Goal: Check status: Check status

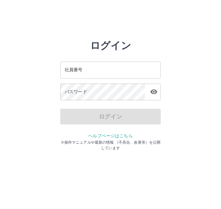
click at [127, 69] on input "社員番号" at bounding box center [110, 70] width 101 height 17
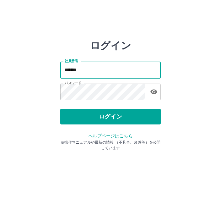
click at [99, 67] on input "*******" at bounding box center [110, 70] width 101 height 17
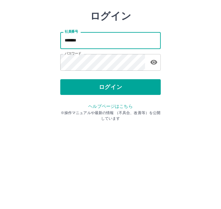
type input "*******"
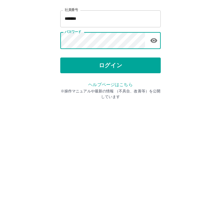
click at [118, 109] on button "ログイン" at bounding box center [110, 117] width 101 height 16
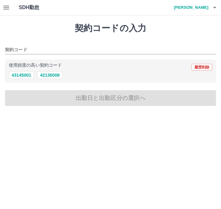
click at [12, 6] on button "button" at bounding box center [6, 7] width 13 height 15
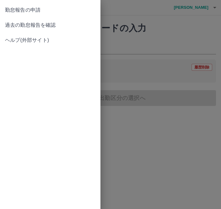
click at [46, 25] on span "過去の勤怠報告を確認" at bounding box center [50, 25] width 91 height 8
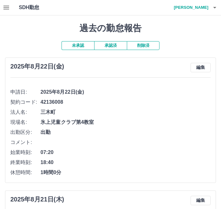
click at [117, 47] on button "承認済" at bounding box center [110, 45] width 33 height 9
click at [14, 2] on div "SDH勤怠 [PERSON_NAME]" at bounding box center [110, 7] width 221 height 15
click at [12, 5] on button "button" at bounding box center [6, 7] width 13 height 15
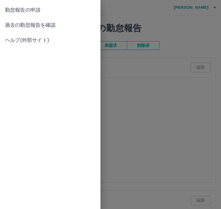
click at [32, 22] on span "過去の勤怠報告を確認" at bounding box center [50, 25] width 91 height 8
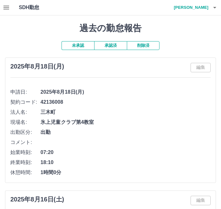
click at [80, 45] on button "未承認" at bounding box center [78, 45] width 33 height 9
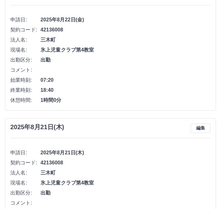
scroll to position [70, 0]
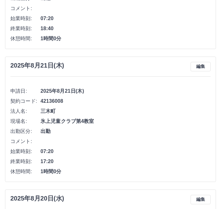
scroll to position [134, 0]
